Goal: Task Accomplishment & Management: Manage account settings

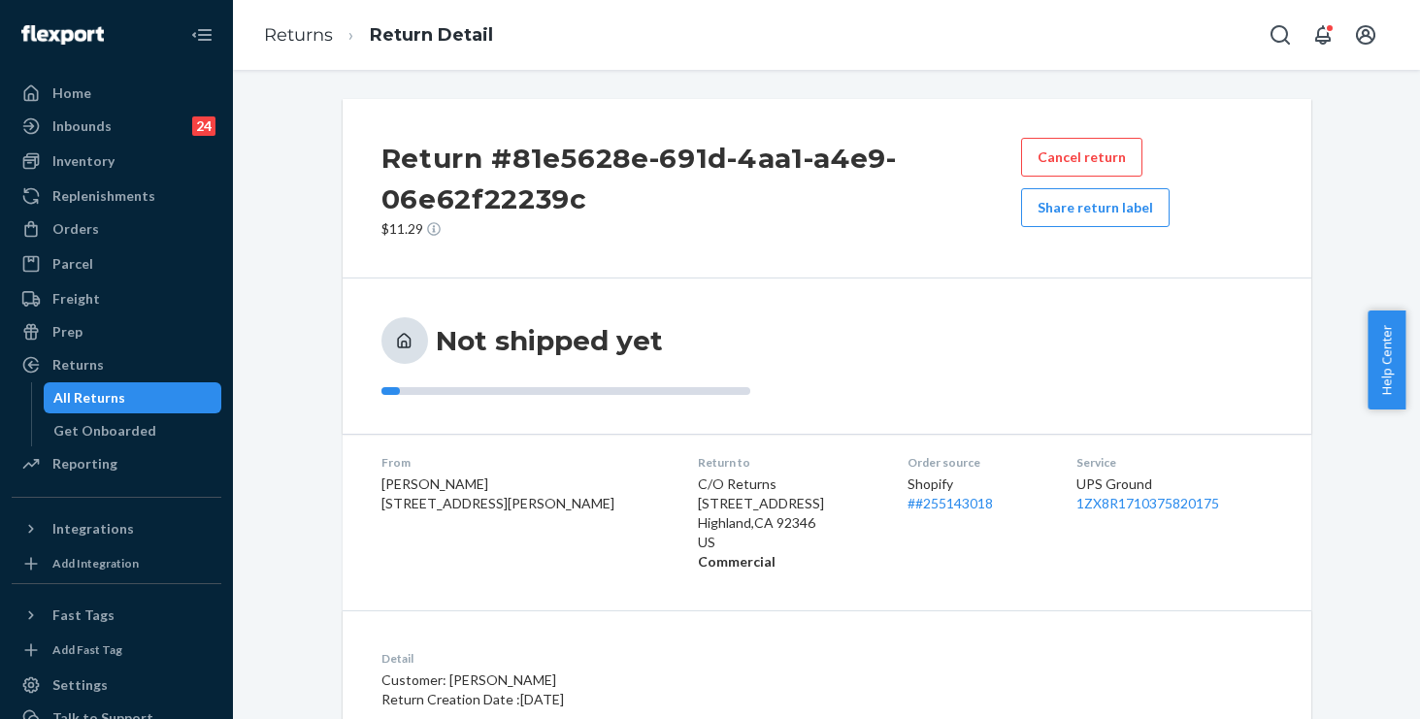
click at [1079, 203] on button "Share return label" at bounding box center [1095, 207] width 149 height 39
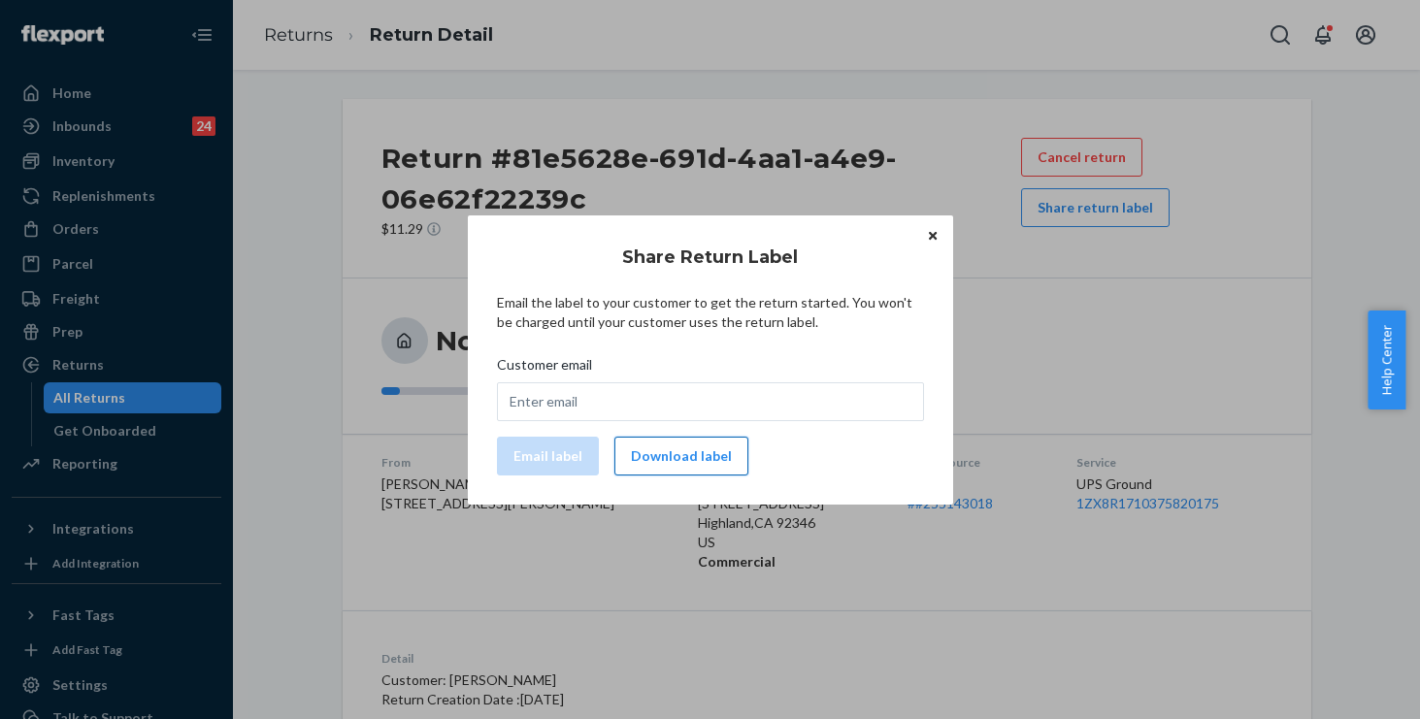
click at [670, 460] on button "Download label" at bounding box center [682, 456] width 134 height 39
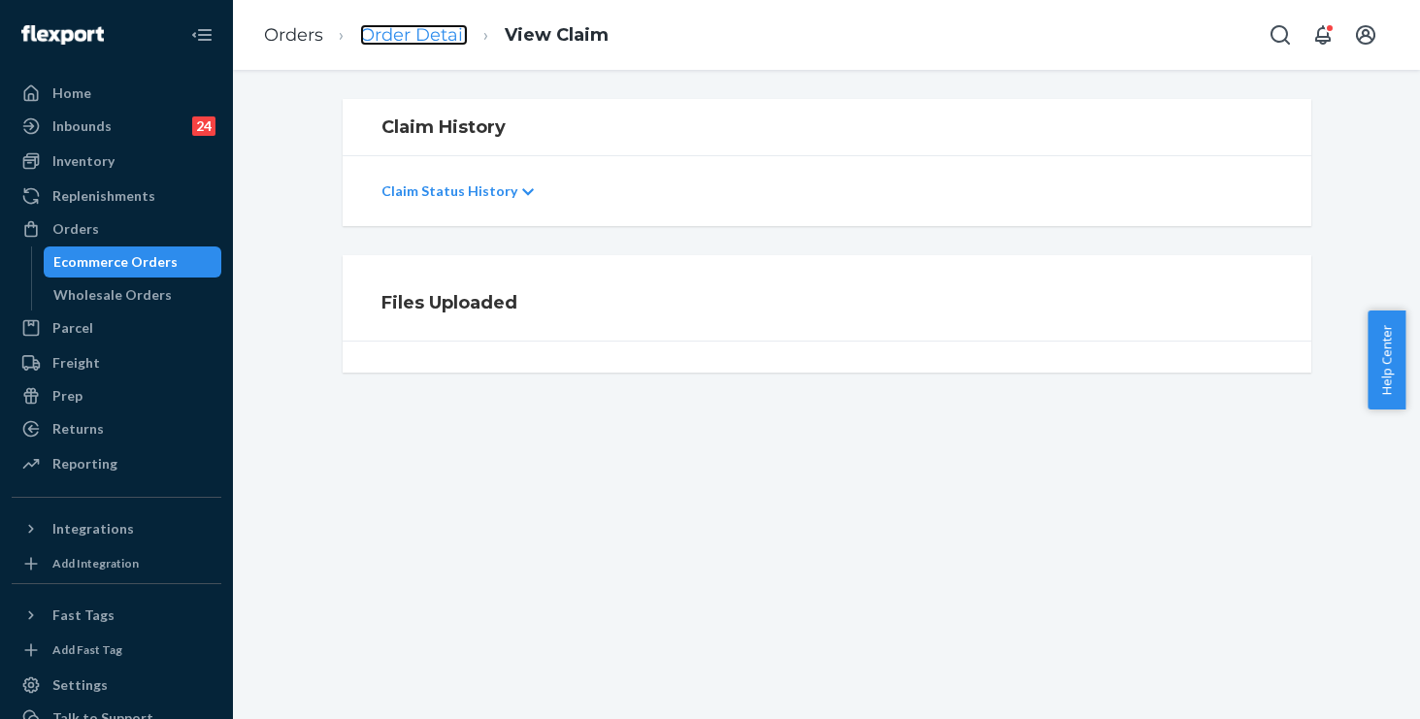
click at [432, 30] on link "Order Detail" at bounding box center [414, 34] width 108 height 21
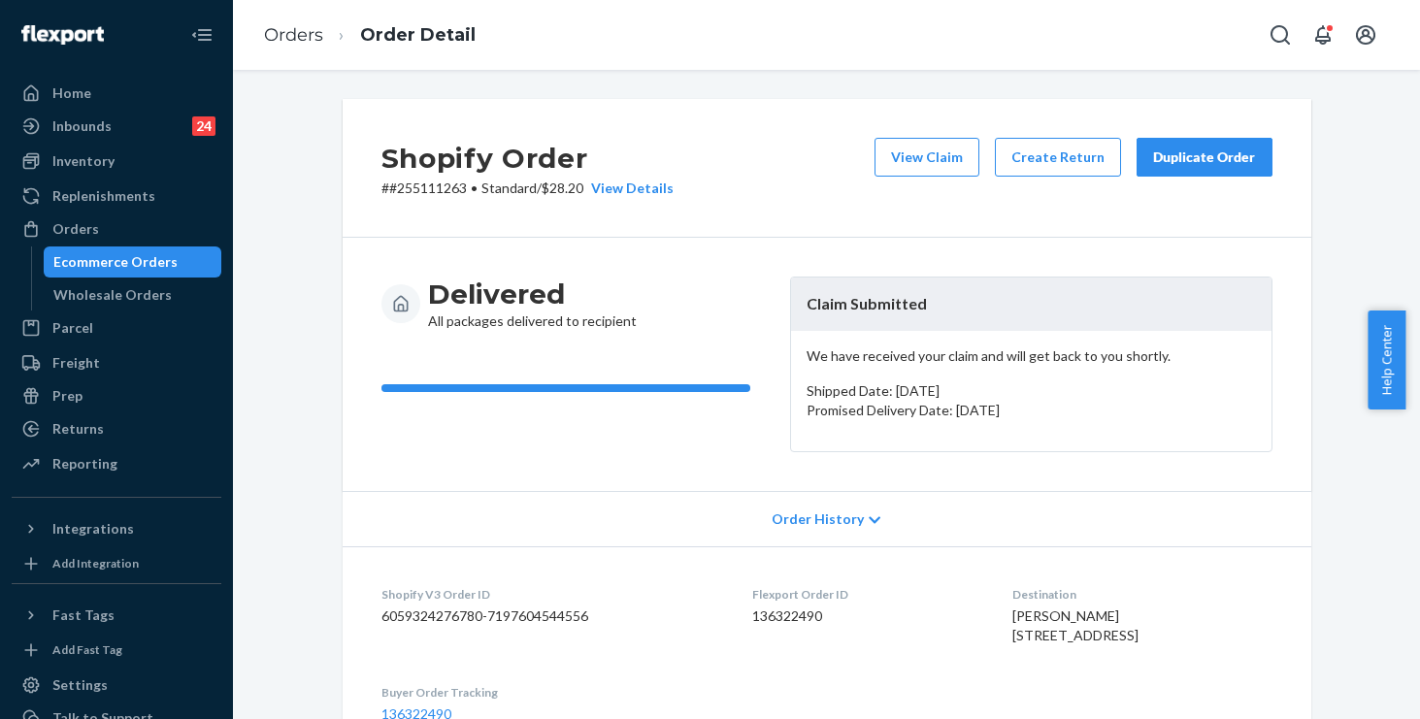
click at [1194, 151] on div "Duplicate Order" at bounding box center [1204, 157] width 103 height 19
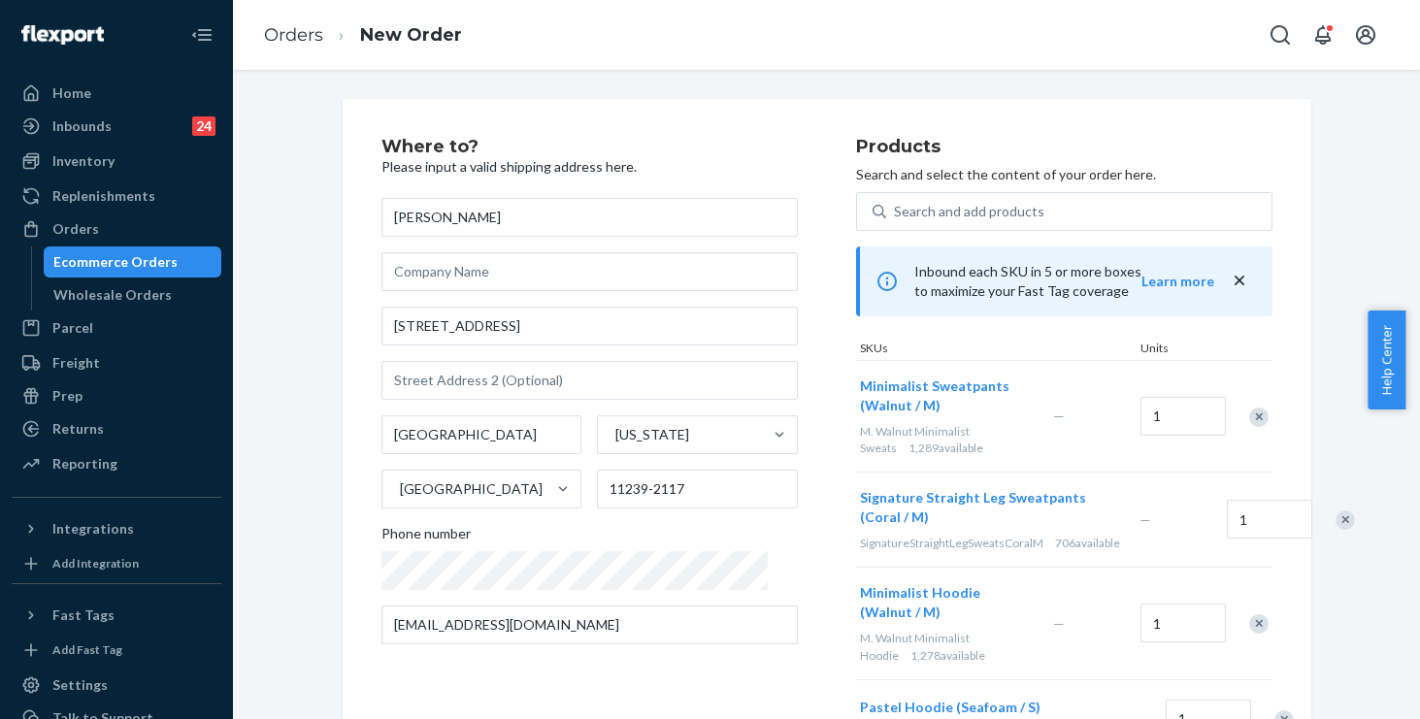
click at [1251, 422] on div "Remove Item" at bounding box center [1259, 417] width 19 height 19
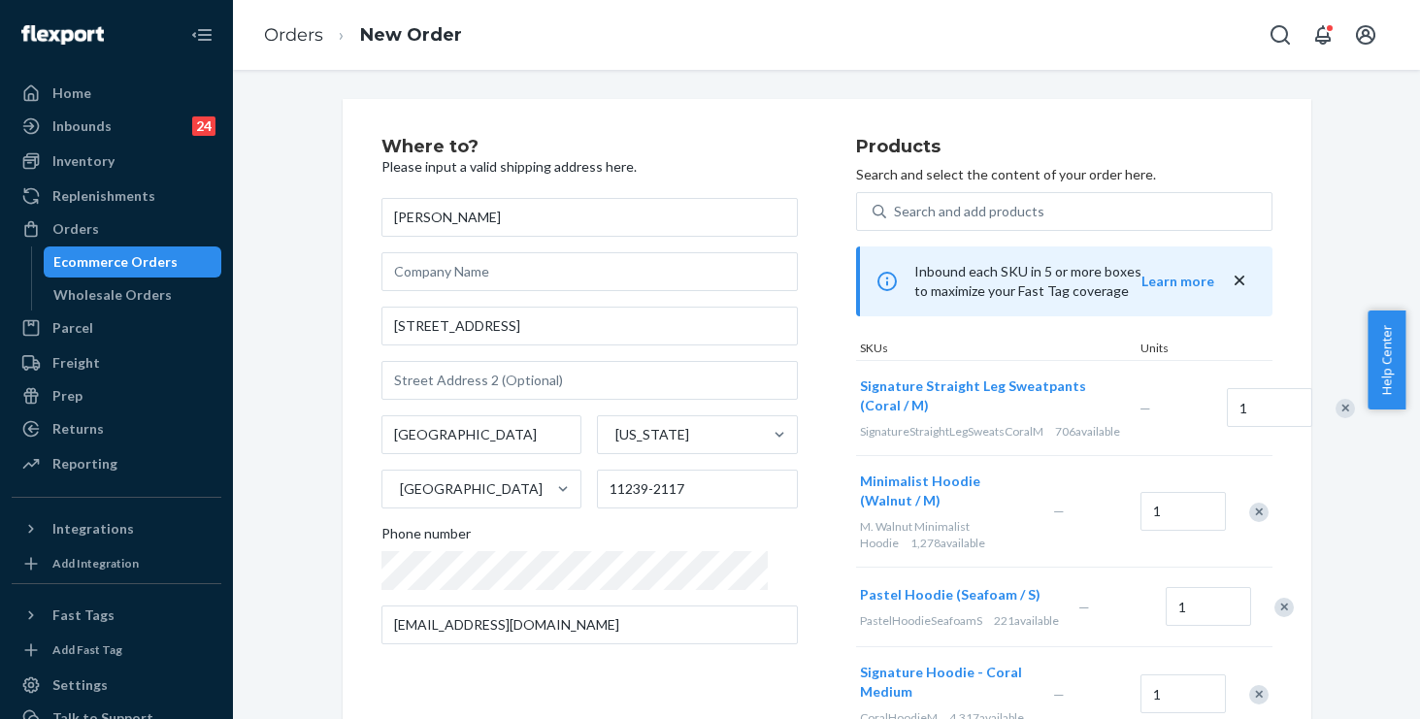
click at [1336, 415] on div "Remove Item" at bounding box center [1345, 408] width 19 height 19
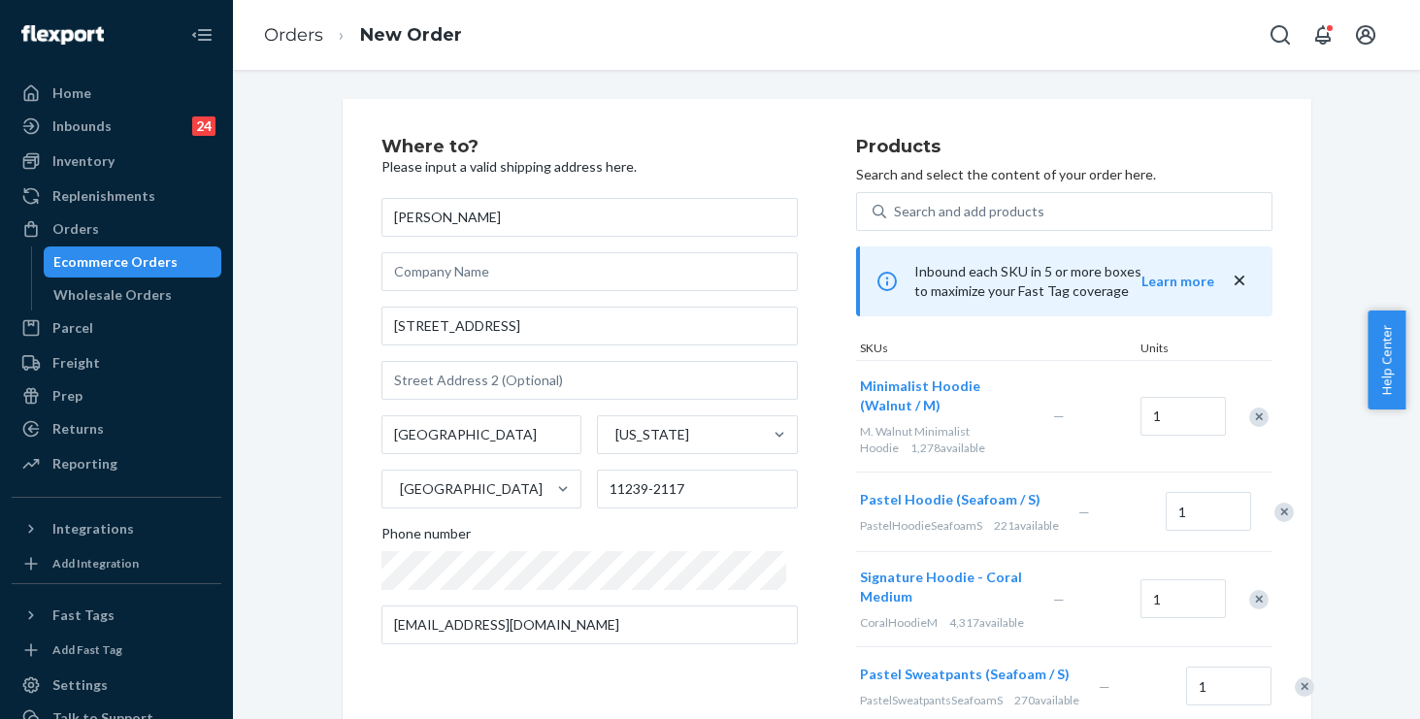
click at [1250, 405] on div at bounding box center [1248, 416] width 49 height 51
click at [1251, 417] on div "Remove Item" at bounding box center [1259, 417] width 19 height 19
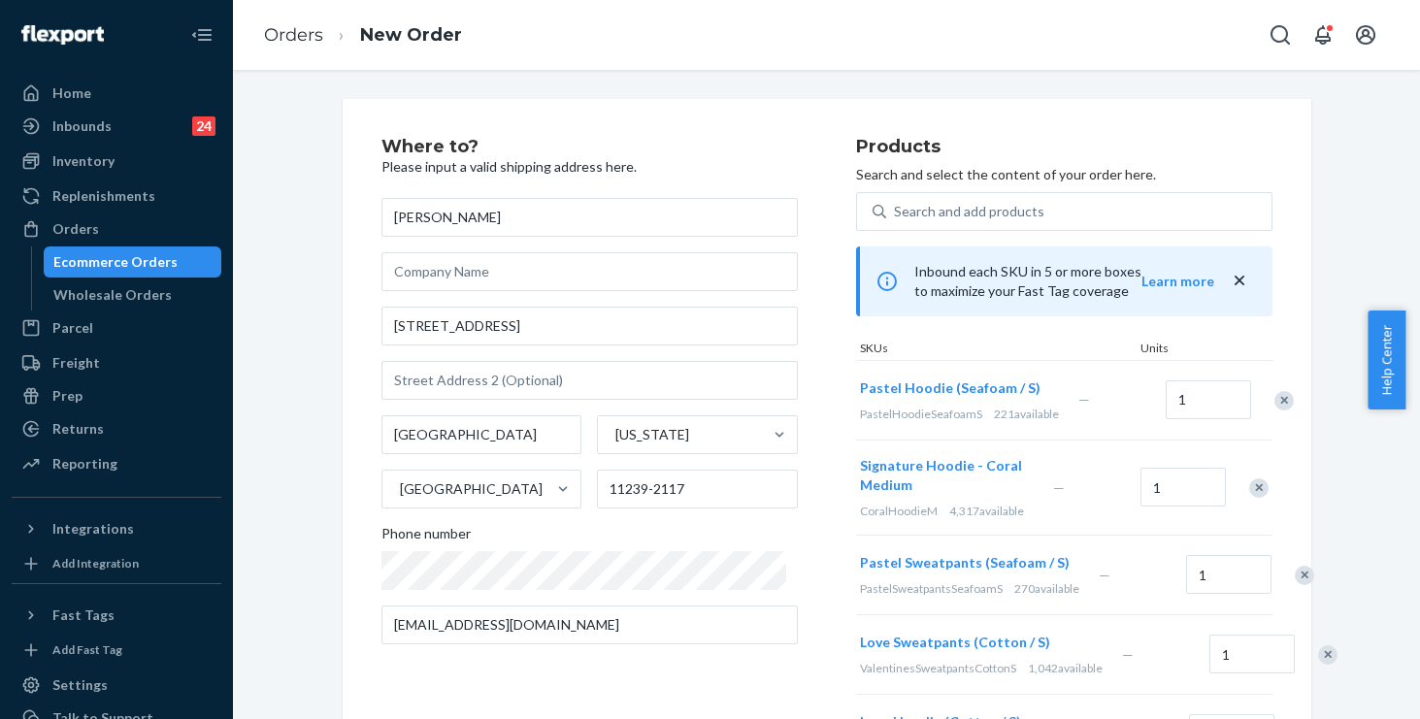
click at [1250, 494] on div "Remove Item" at bounding box center [1259, 488] width 19 height 19
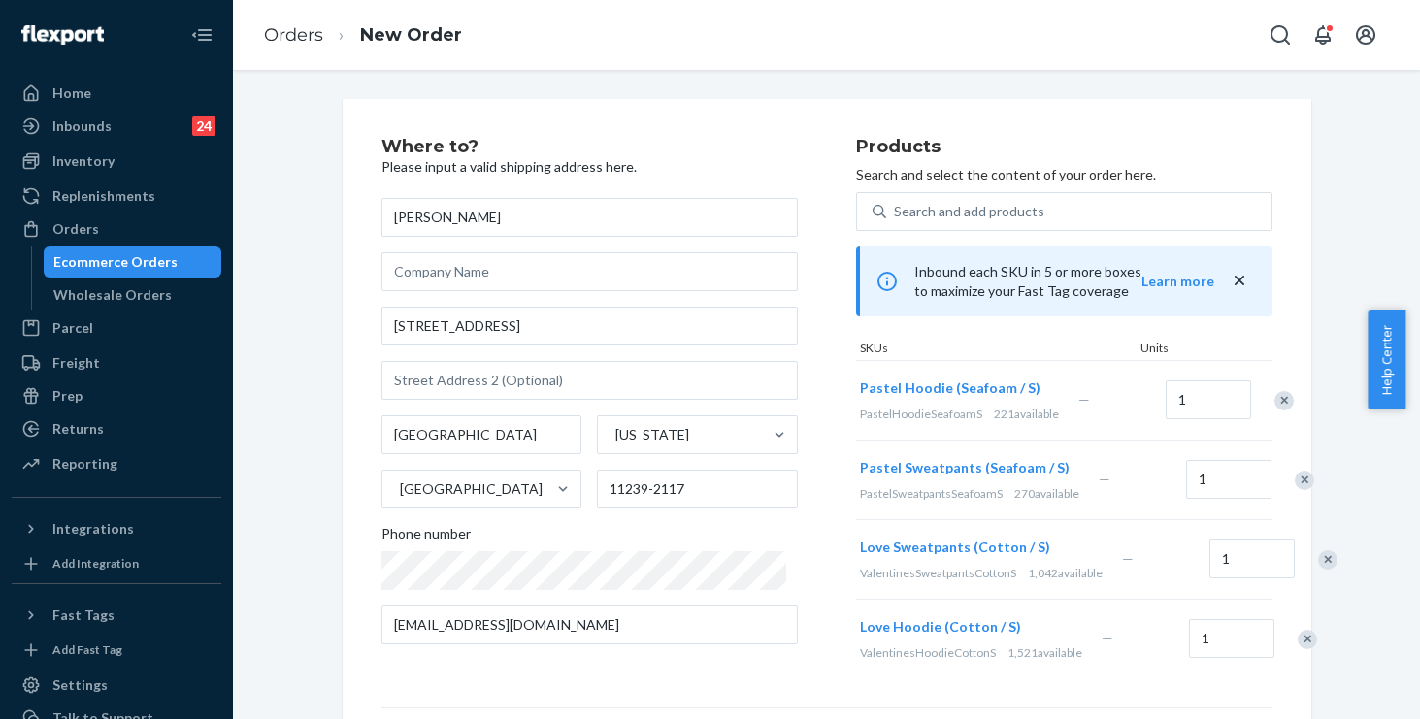
click at [1270, 494] on div at bounding box center [1294, 479] width 49 height 51
click at [1295, 490] on div "Remove Item" at bounding box center [1304, 480] width 19 height 19
click at [1318, 490] on div "Remove Item" at bounding box center [1327, 480] width 19 height 19
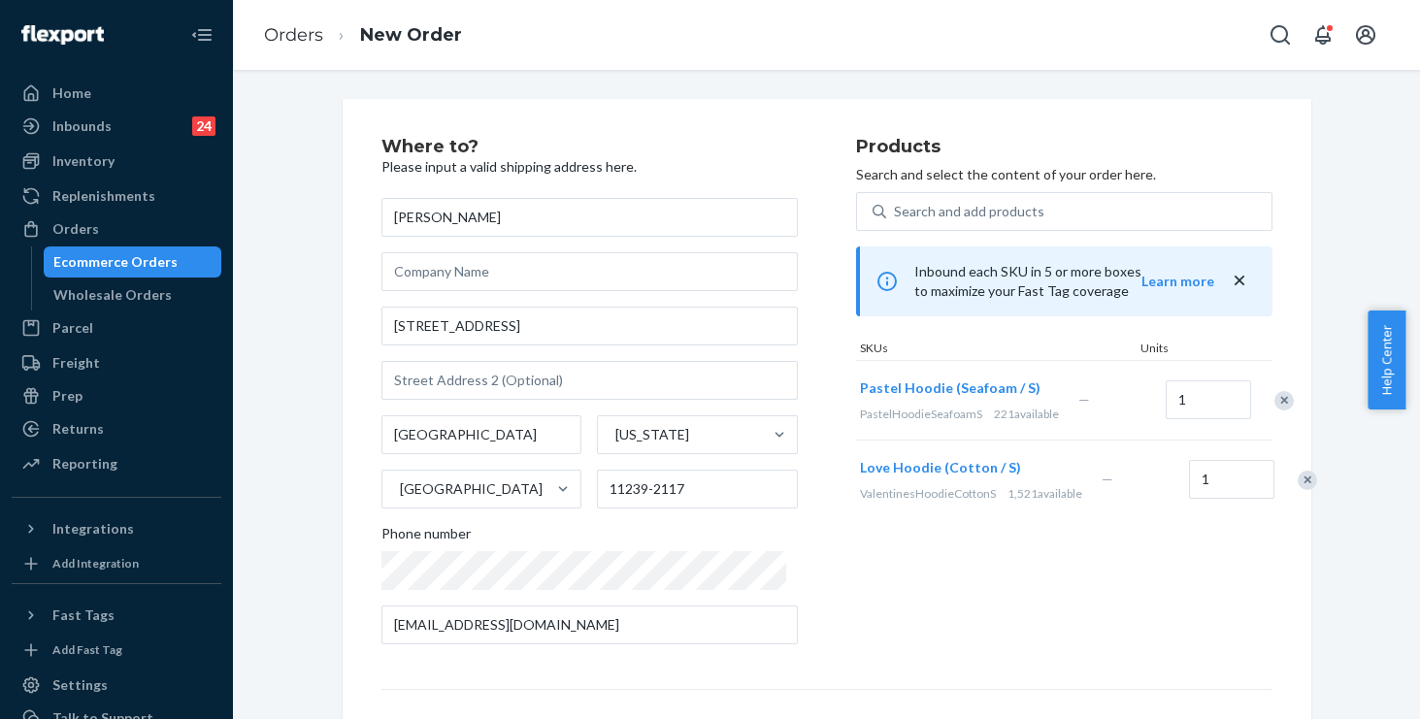
click at [1298, 490] on div "Remove Item" at bounding box center [1307, 480] width 19 height 19
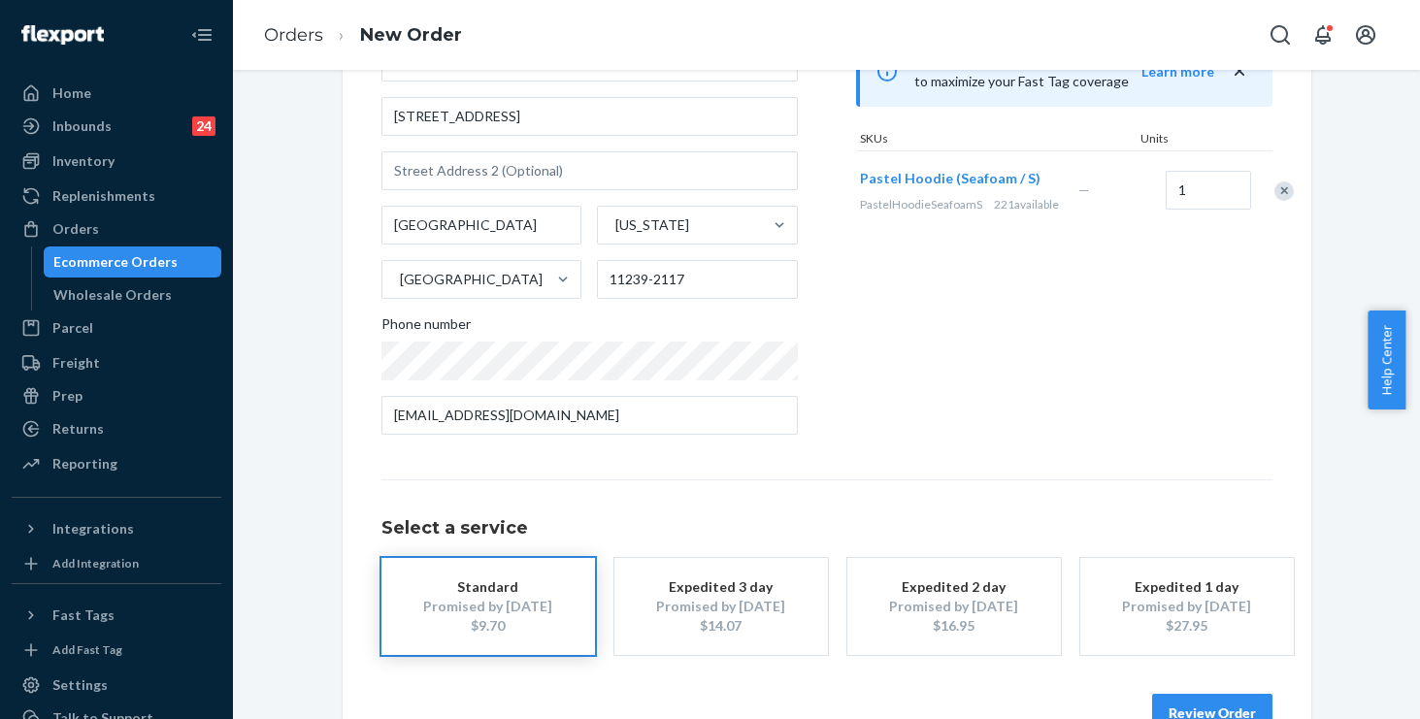
scroll to position [261, 0]
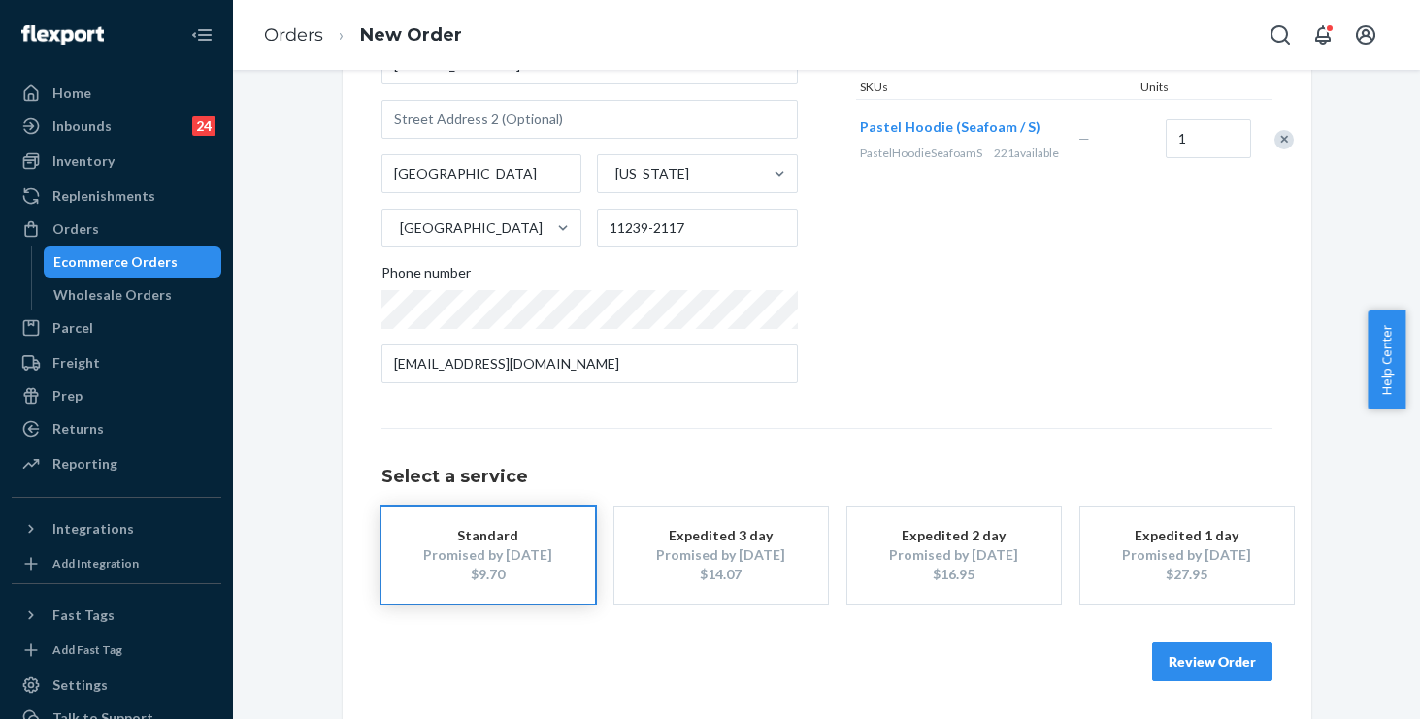
click at [1201, 656] on button "Review Order" at bounding box center [1212, 662] width 120 height 39
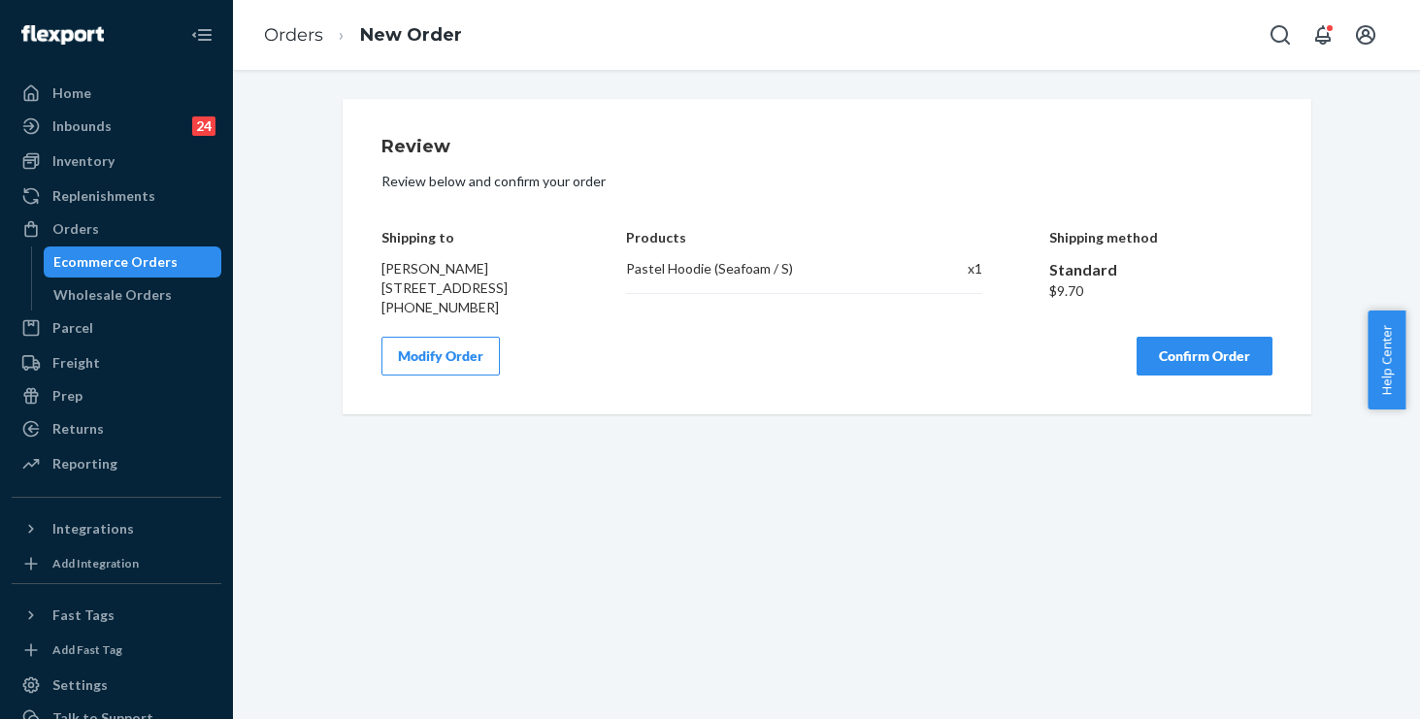
scroll to position [0, 0]
click at [1167, 376] on button "Confirm Order" at bounding box center [1205, 356] width 136 height 39
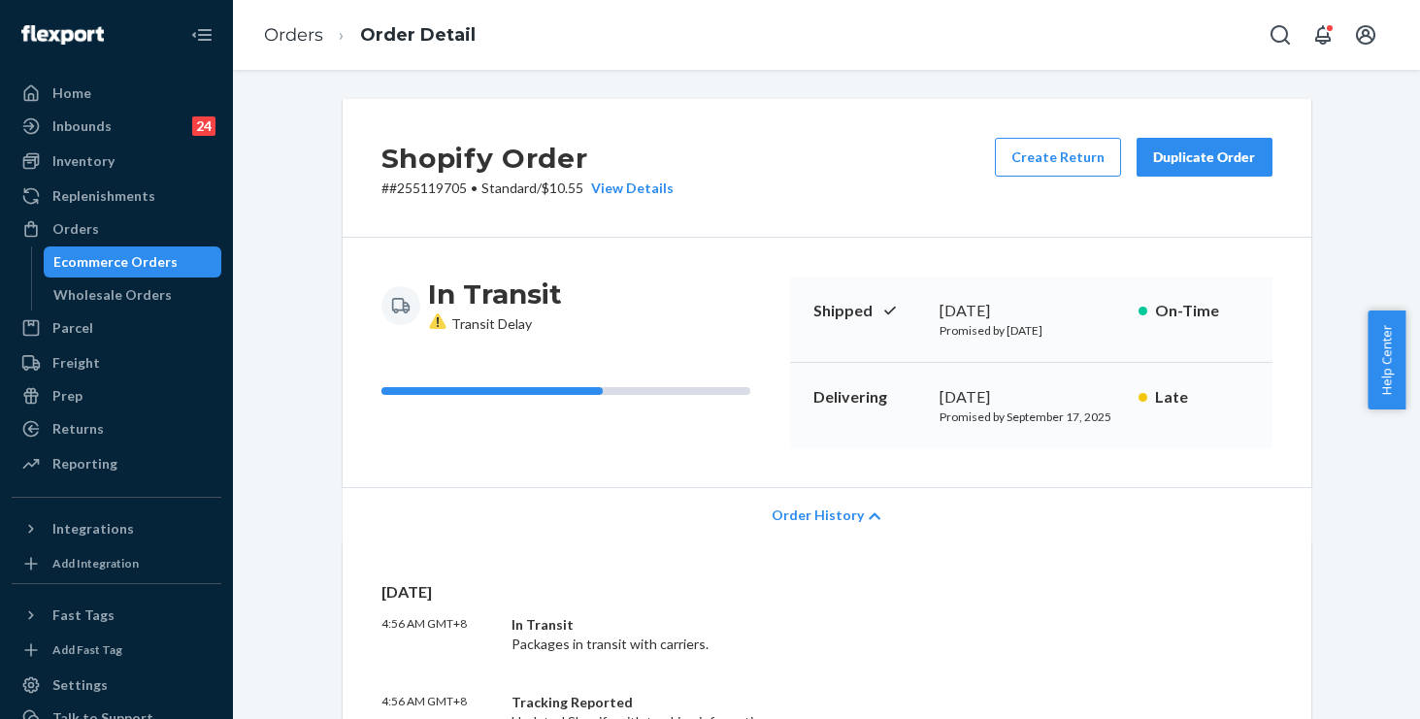
scroll to position [329, 0]
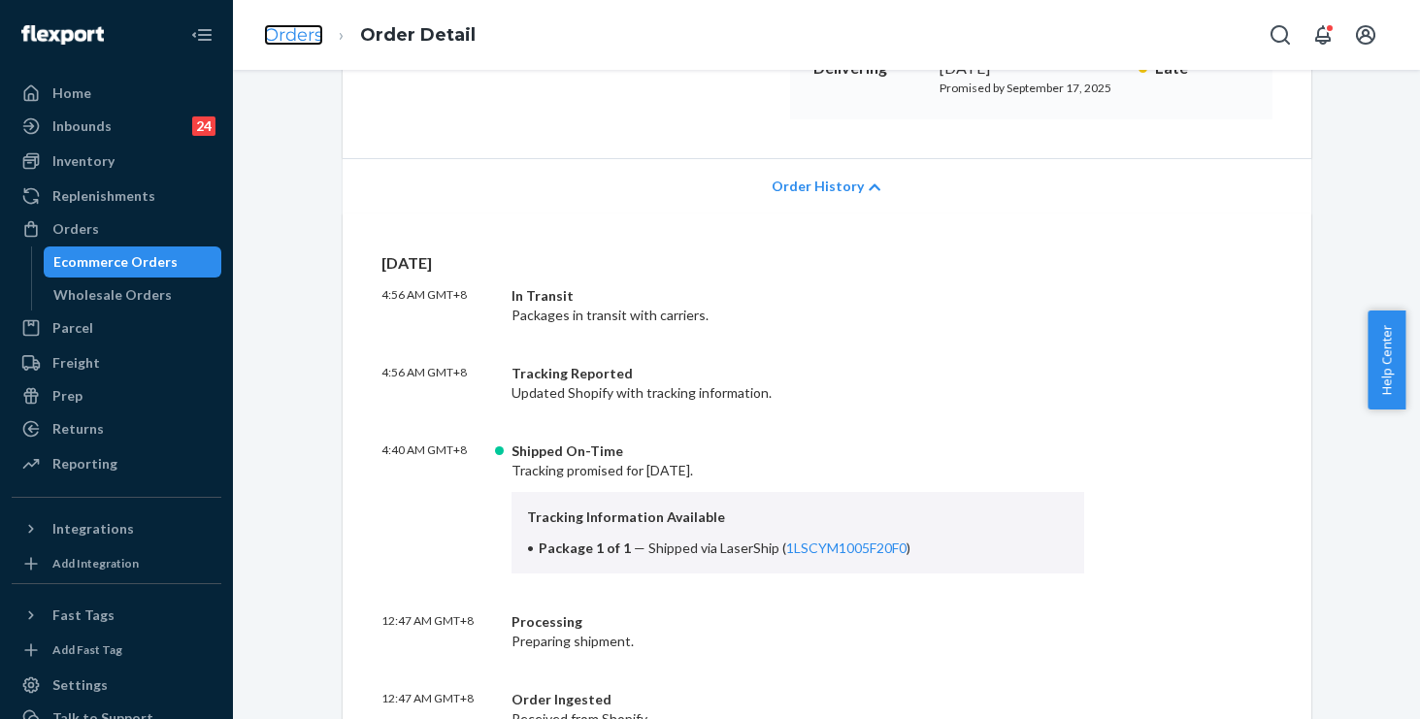
click at [301, 34] on link "Orders" at bounding box center [293, 34] width 59 height 21
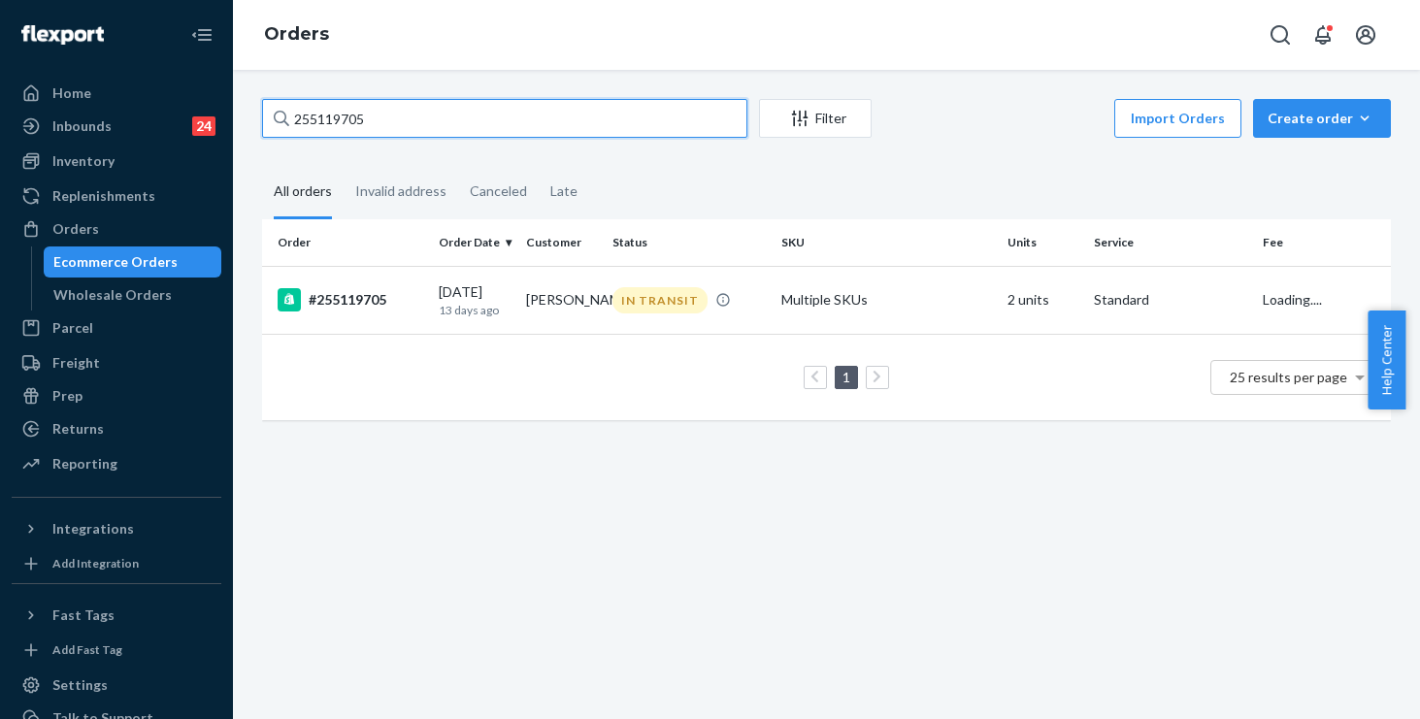
click at [434, 118] on input "255119705" at bounding box center [504, 118] width 485 height 39
drag, startPoint x: 417, startPoint y: 116, endPoint x: 0, endPoint y: 50, distance: 421.7
click at [0, 50] on div "Home Inbounds 24 Shipping Plans Problems 24 Inventory Products Replenishments O…" at bounding box center [710, 359] width 1420 height 719
paste input "250519"
type input "255250519"
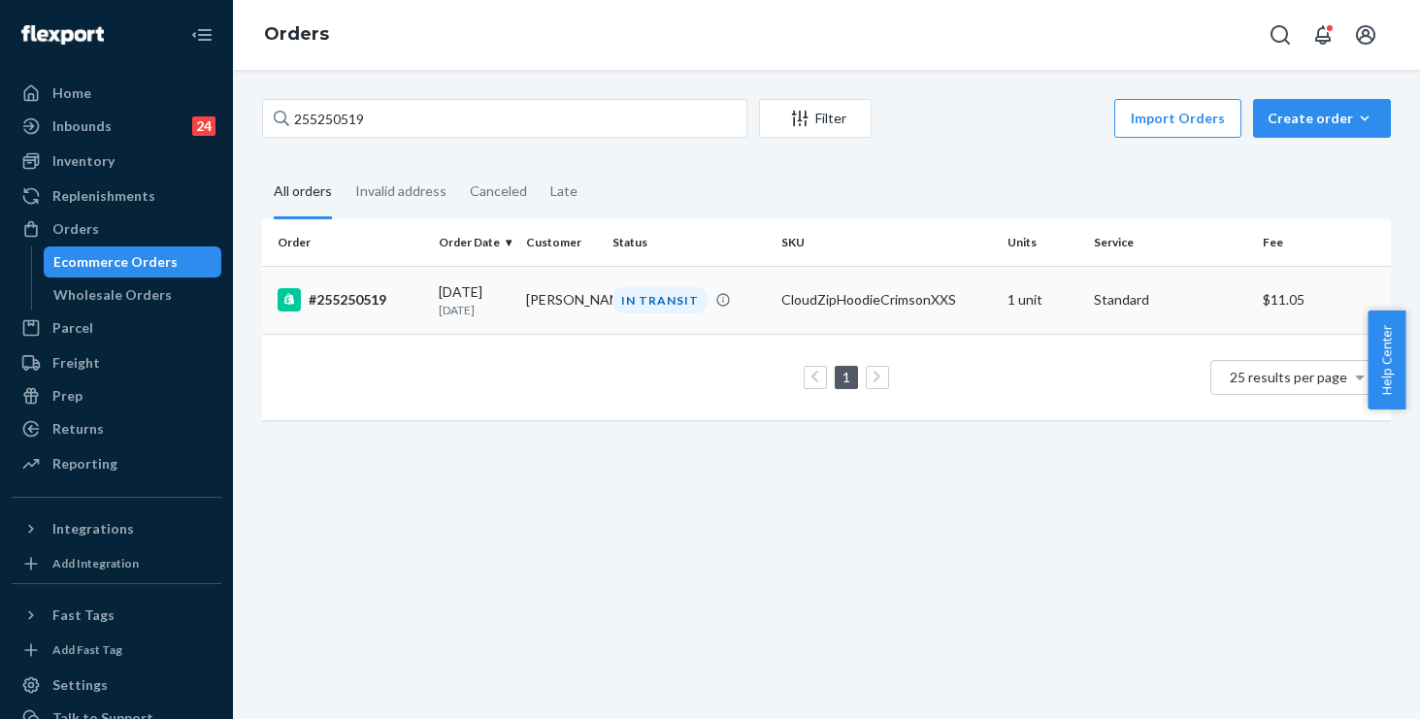
click at [743, 300] on div "IN TRANSIT" at bounding box center [689, 300] width 161 height 26
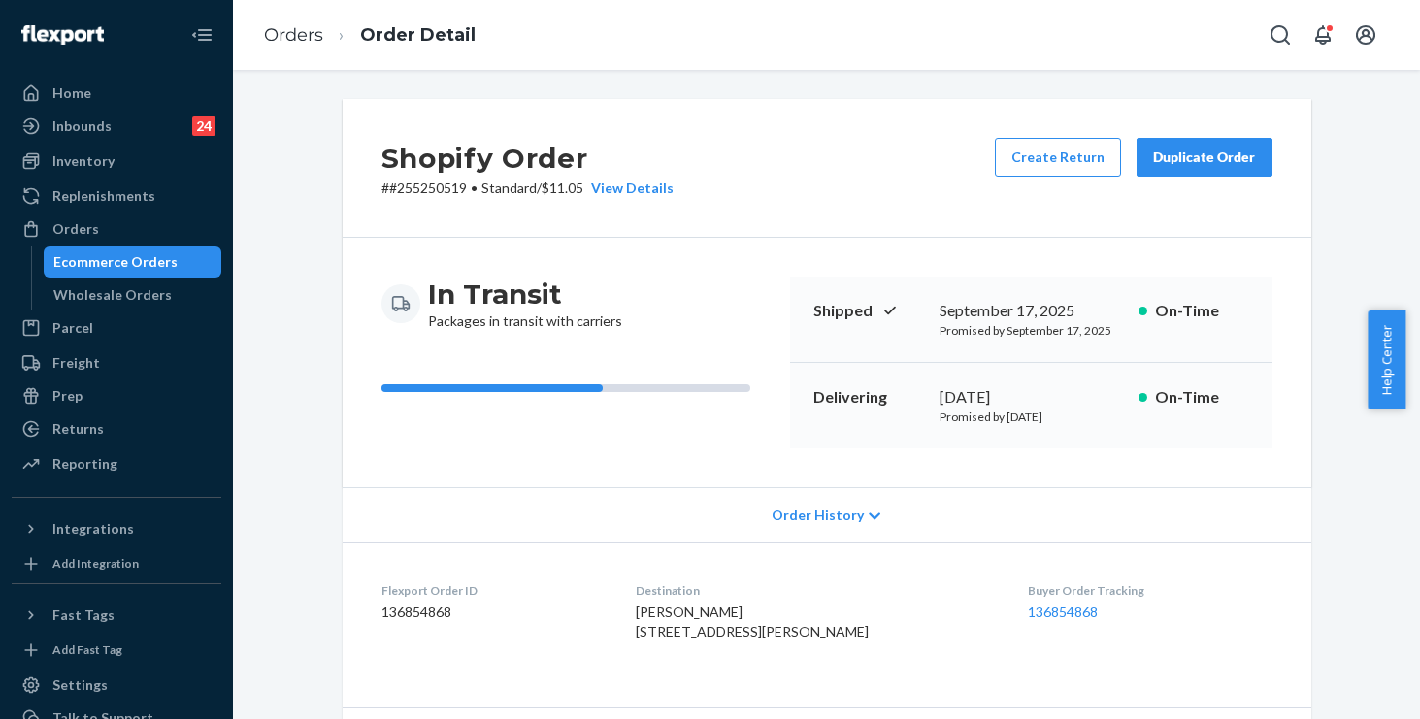
drag, startPoint x: 813, startPoint y: 514, endPoint x: 760, endPoint y: 453, distance: 79.8
click at [813, 514] on span "Order History" at bounding box center [818, 515] width 92 height 19
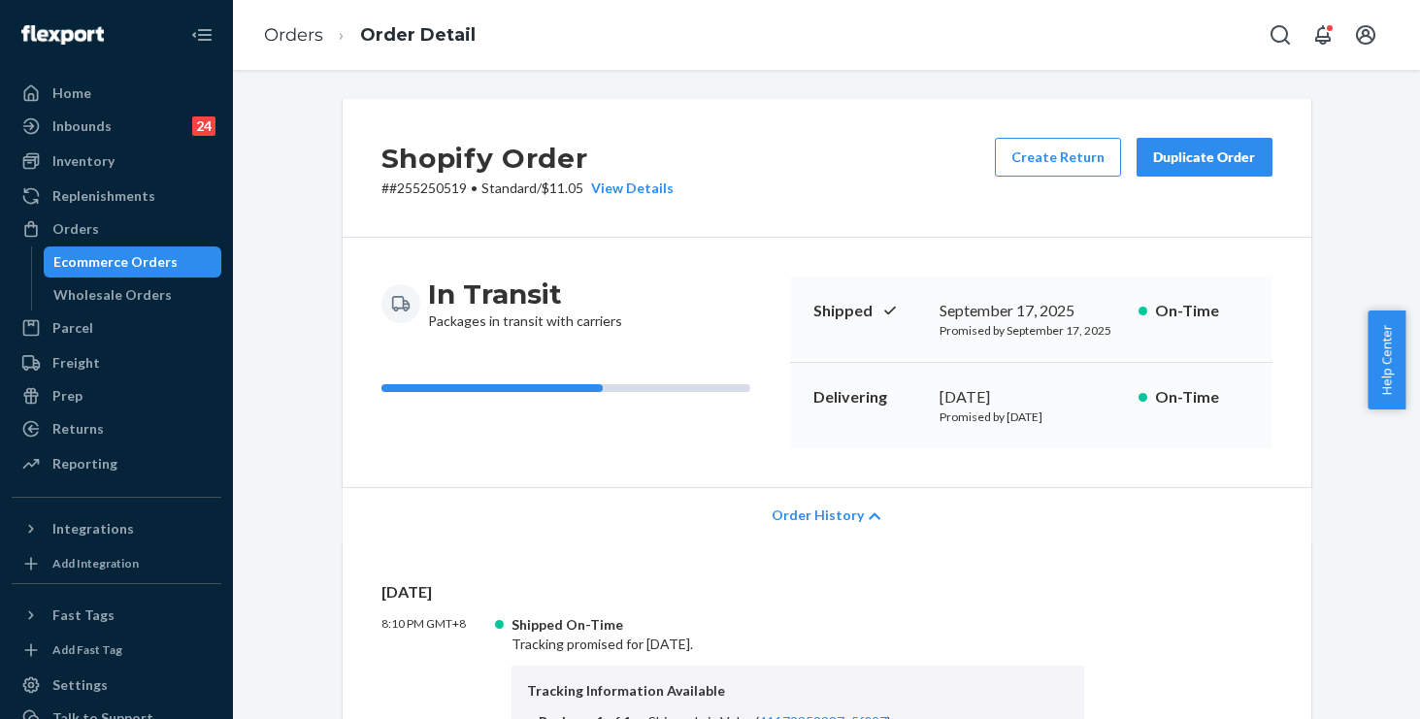
scroll to position [394, 0]
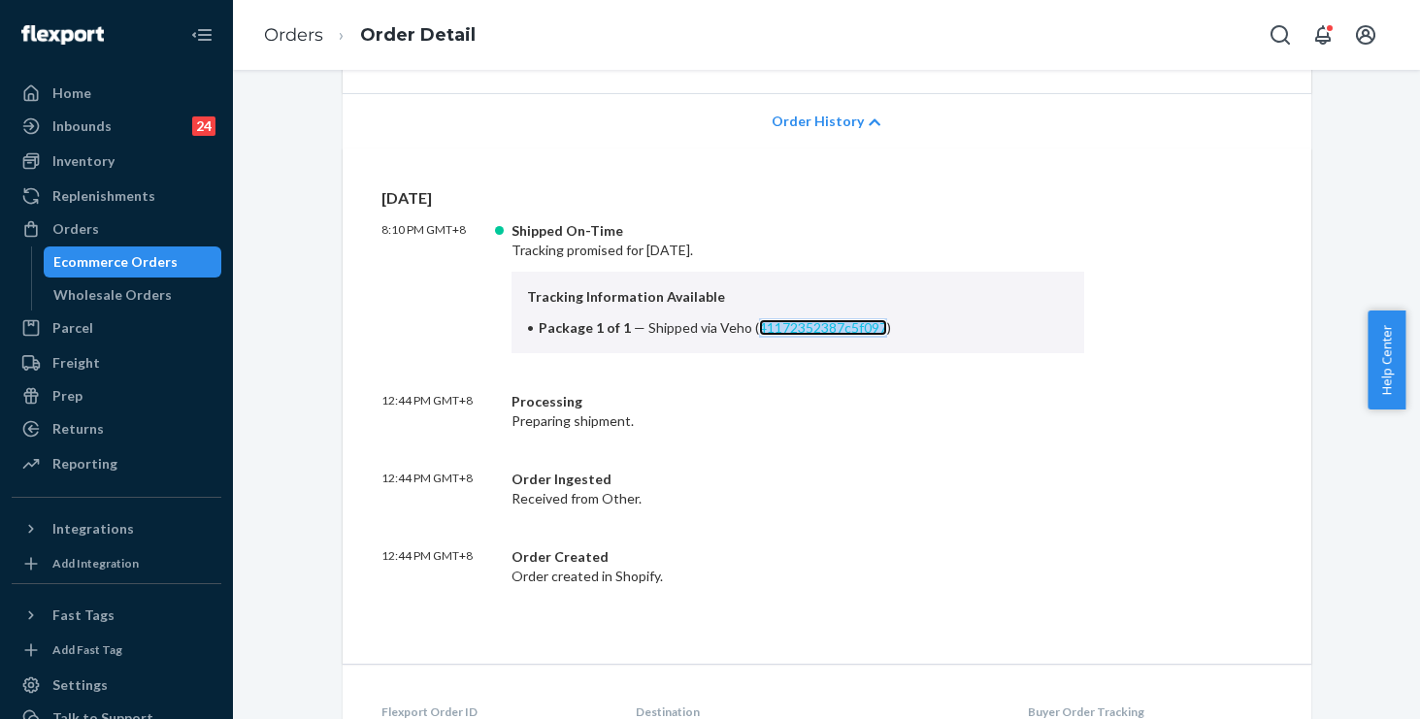
copy link "41172352387c5f097"
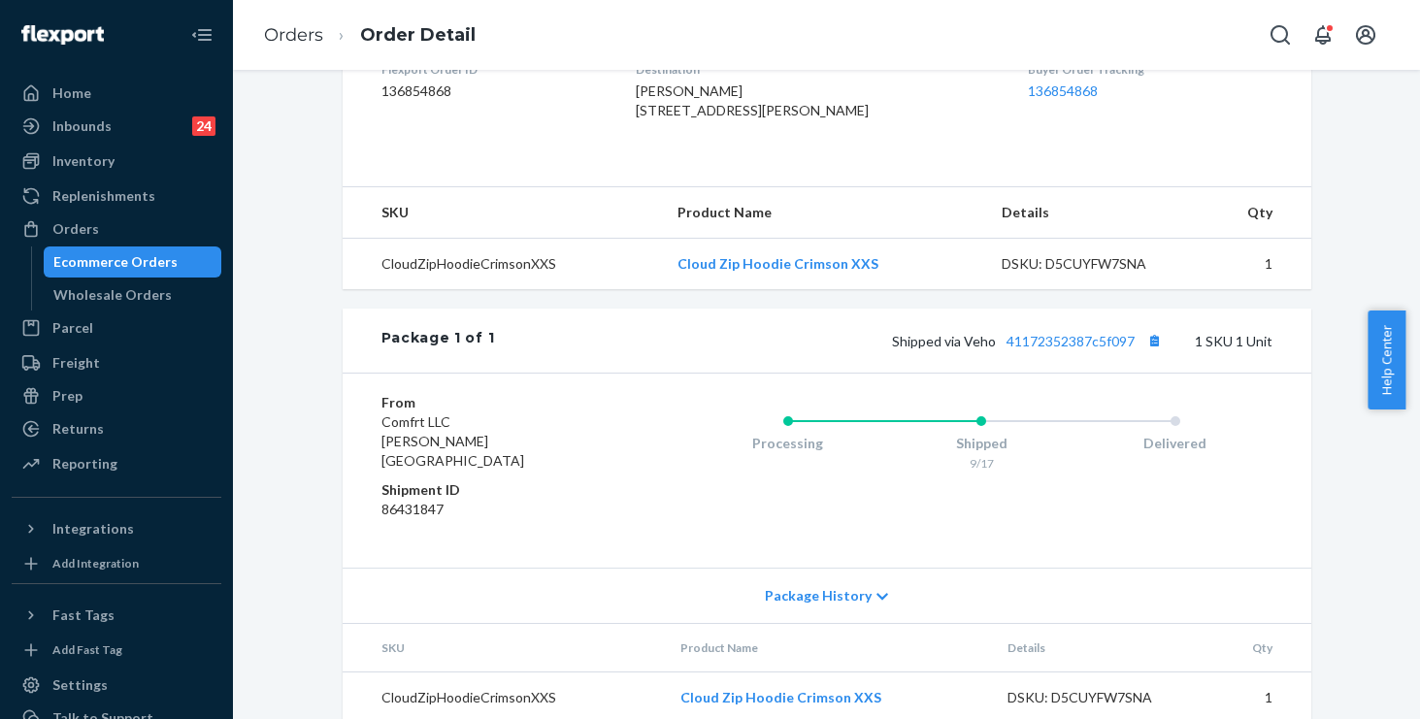
scroll to position [669, 0]
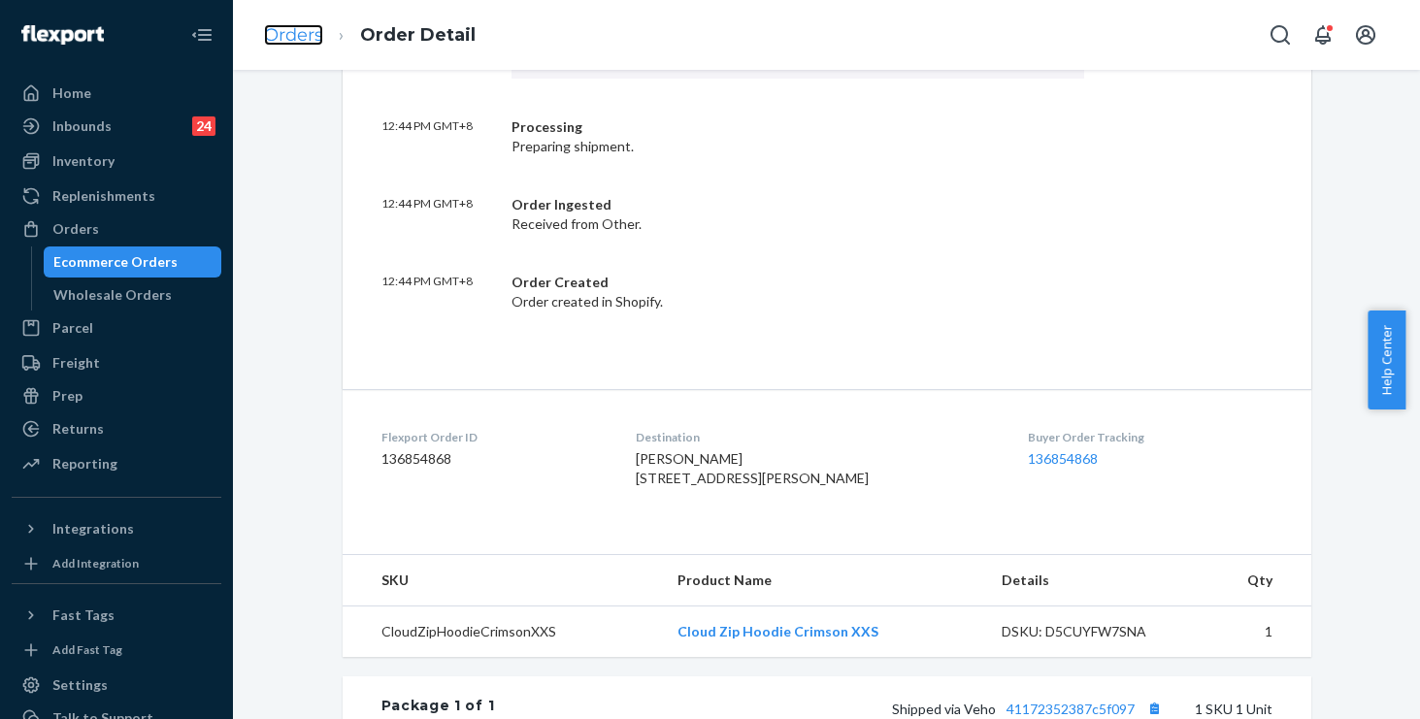
click at [308, 36] on link "Orders" at bounding box center [293, 34] width 59 height 21
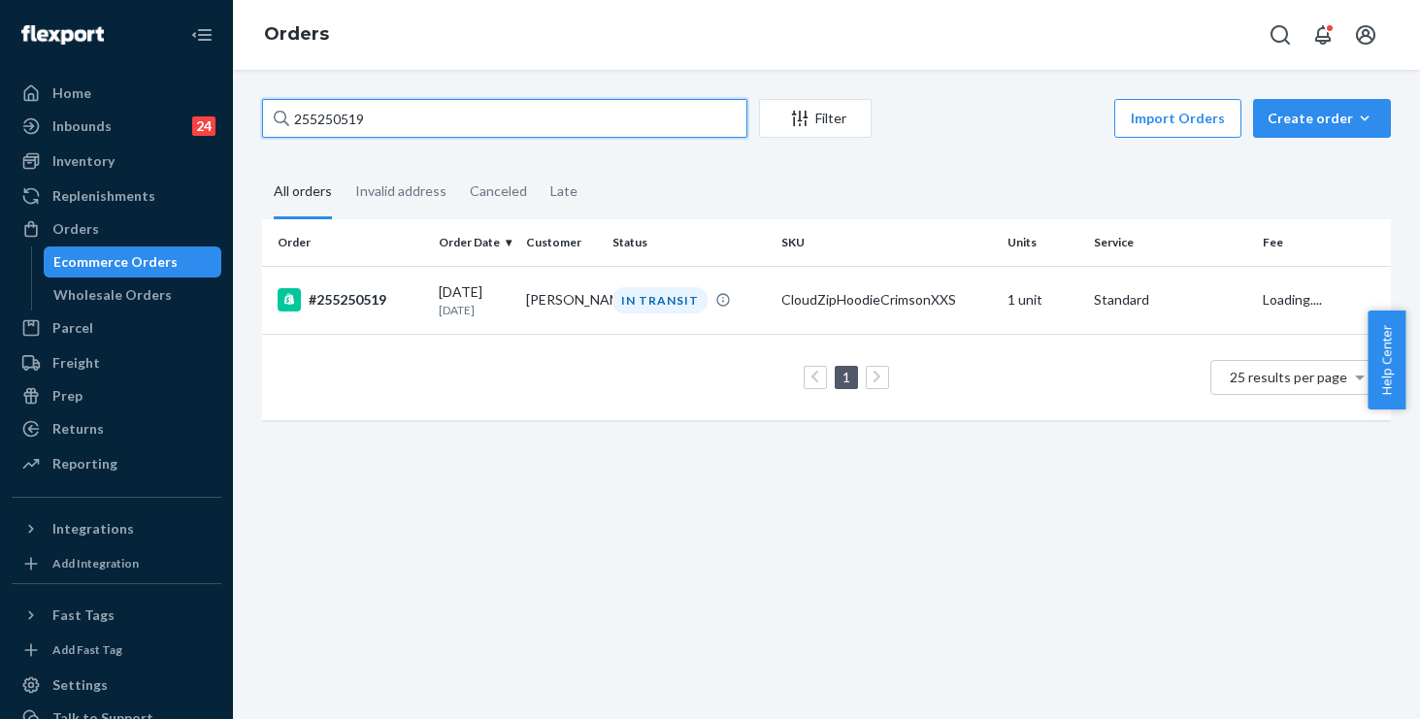
click at [471, 117] on input "255250519" at bounding box center [504, 118] width 485 height 39
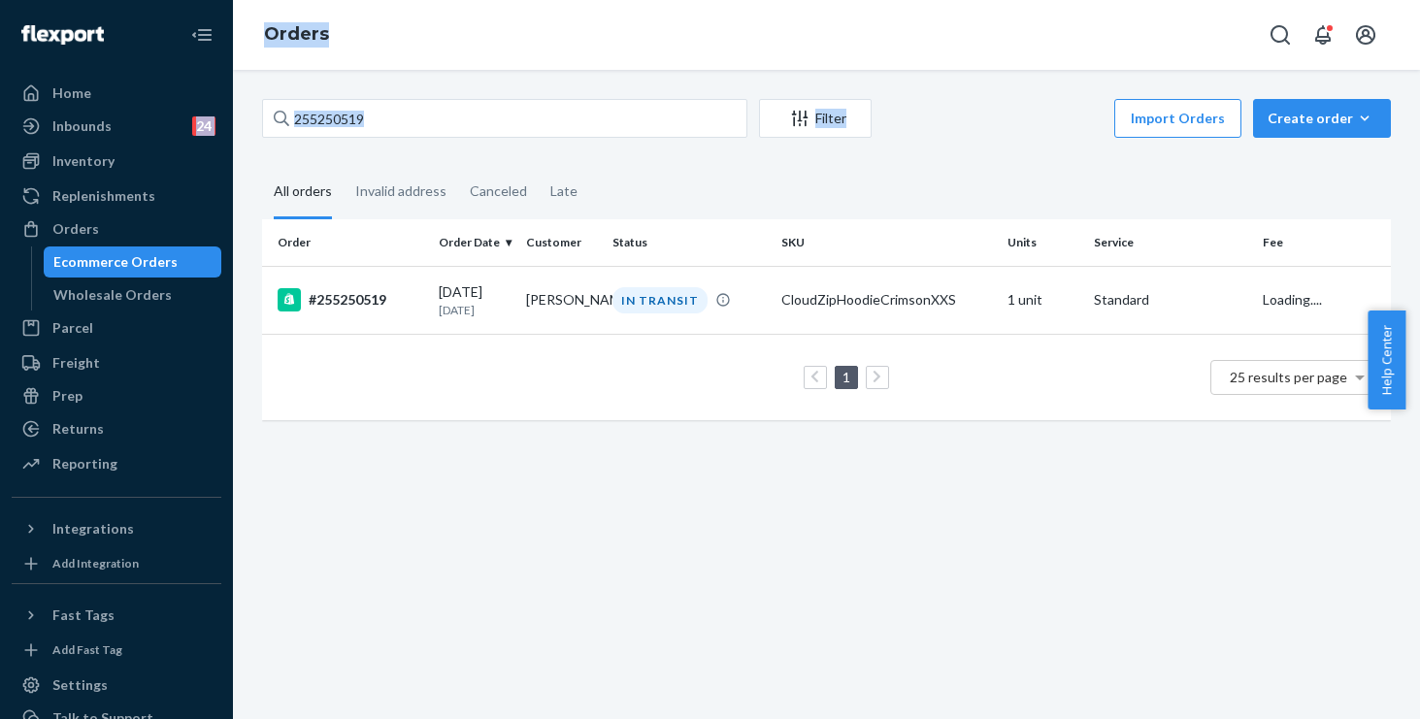
click at [0, 54] on div "Home Inbounds 24 Shipping Plans Problems 24 Inventory Products Replenishments O…" at bounding box center [710, 359] width 1420 height 719
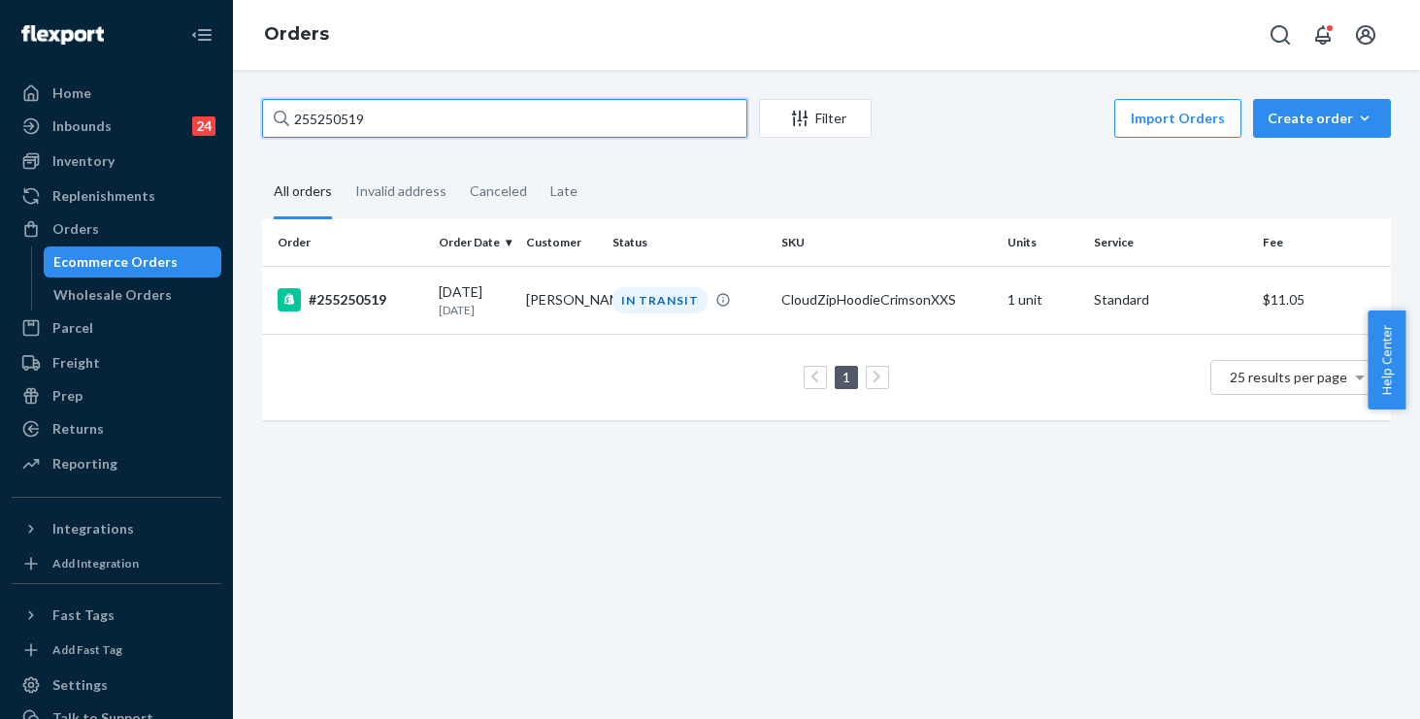
drag, startPoint x: 367, startPoint y: 103, endPoint x: 429, endPoint y: 122, distance: 65.1
click at [371, 107] on input "255250519" at bounding box center [504, 118] width 485 height 39
drag, startPoint x: 424, startPoint y: 117, endPoint x: 12, endPoint y: 76, distance: 414.6
click at [10, 76] on div "Home Inbounds 24 Shipping Plans Problems 24 Inventory Products Replenishments O…" at bounding box center [710, 359] width 1420 height 719
paste input "12521"
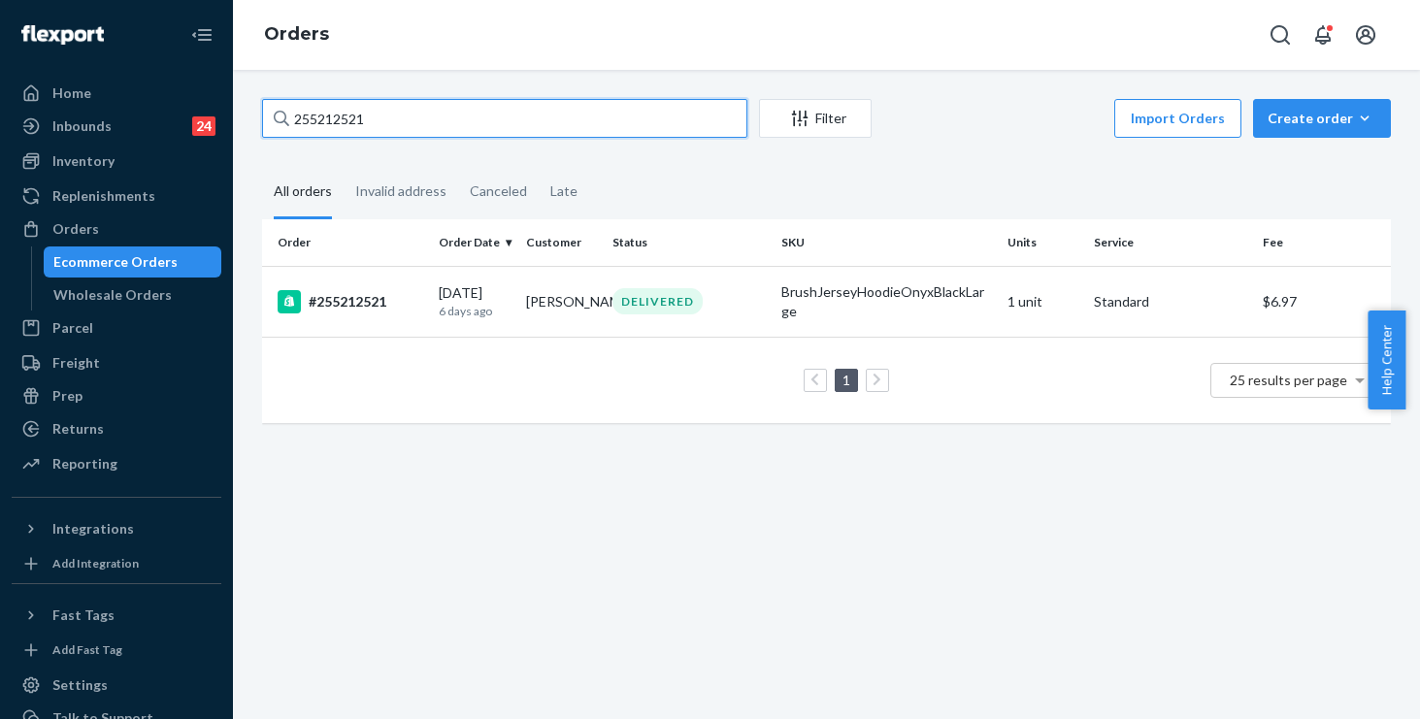
type input "255212521"
